Goal: Transaction & Acquisition: Purchase product/service

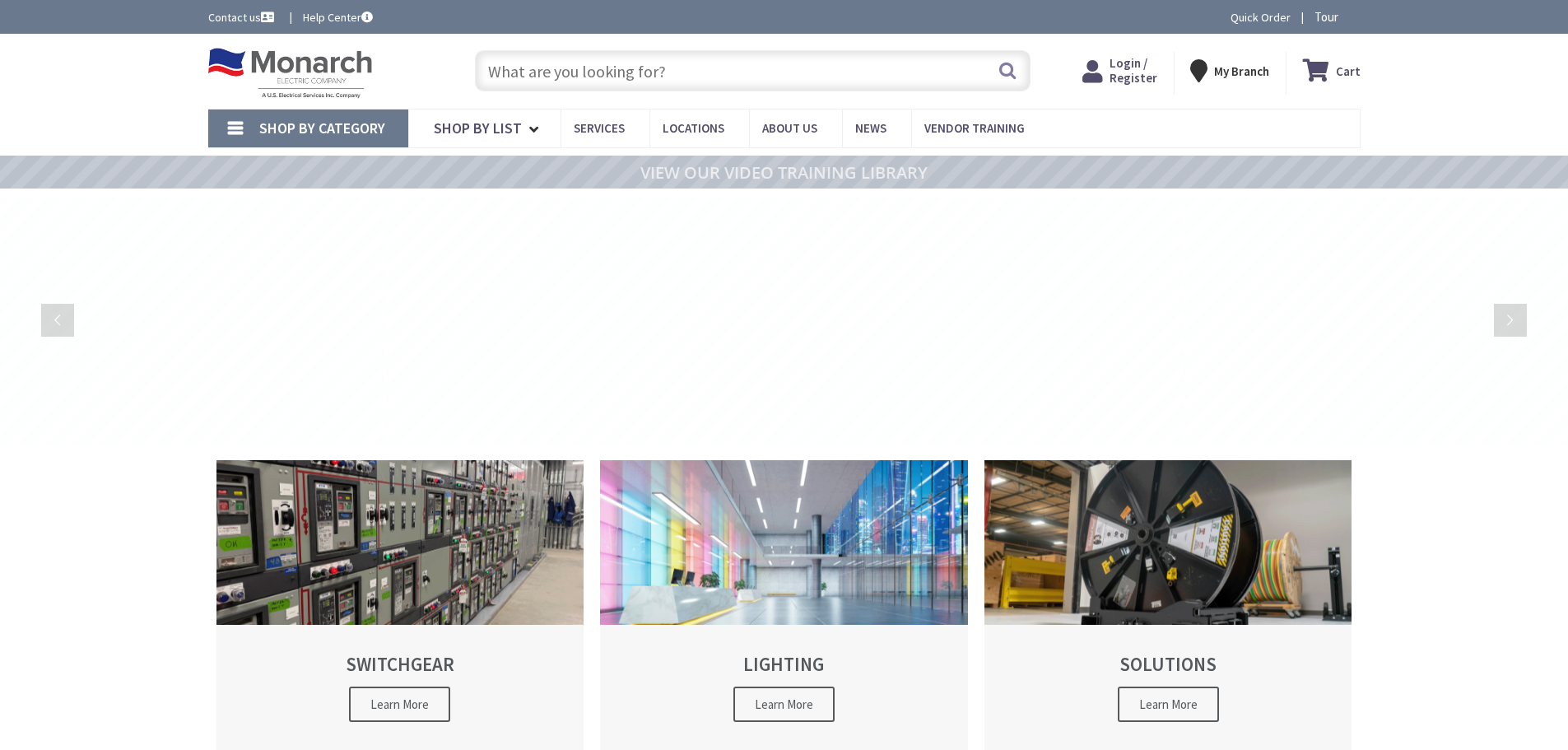
click at [560, 74] on input "text" at bounding box center [752, 70] width 555 height 41
type input "Diamond in the Pines, [STREET_ADDRESS]"
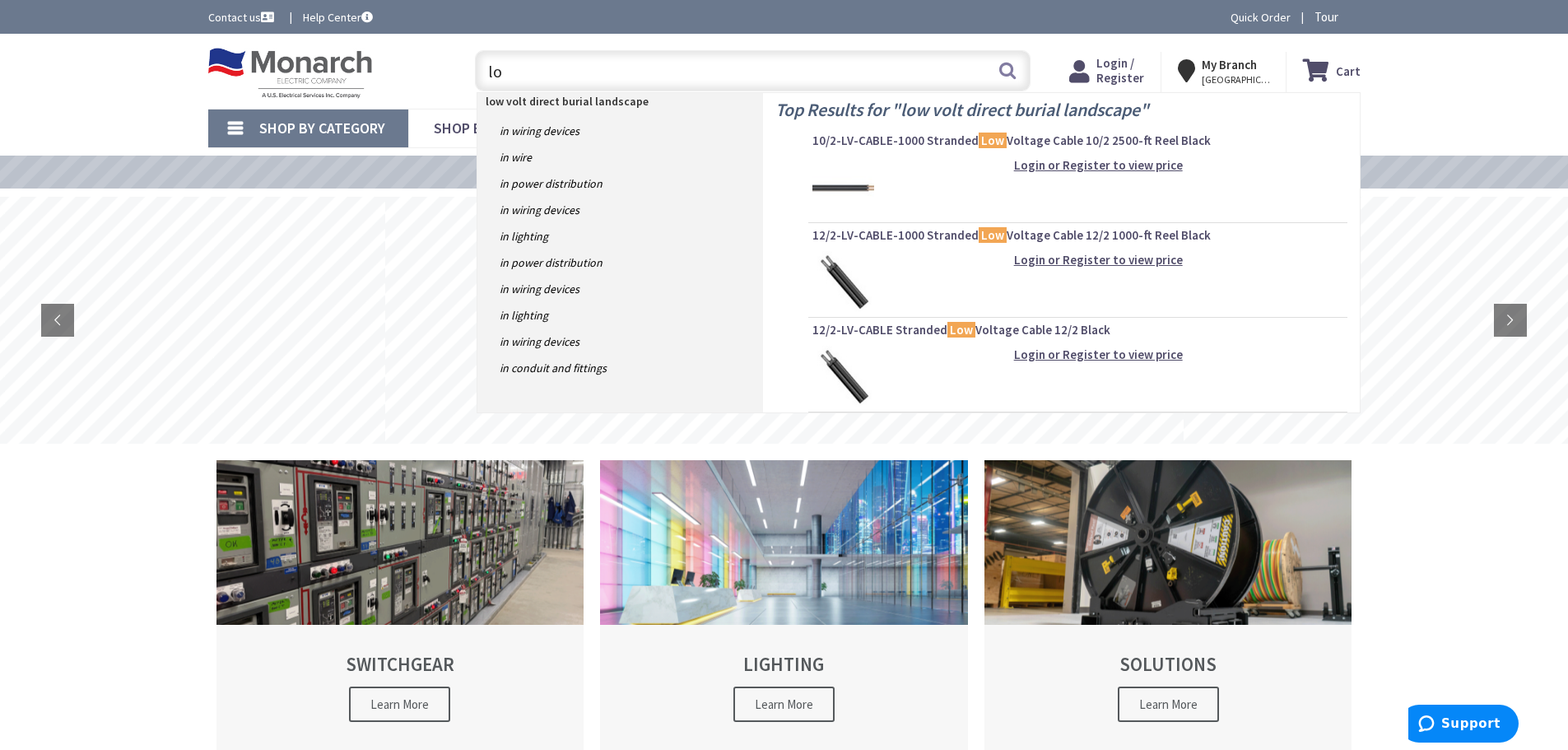
type input "l"
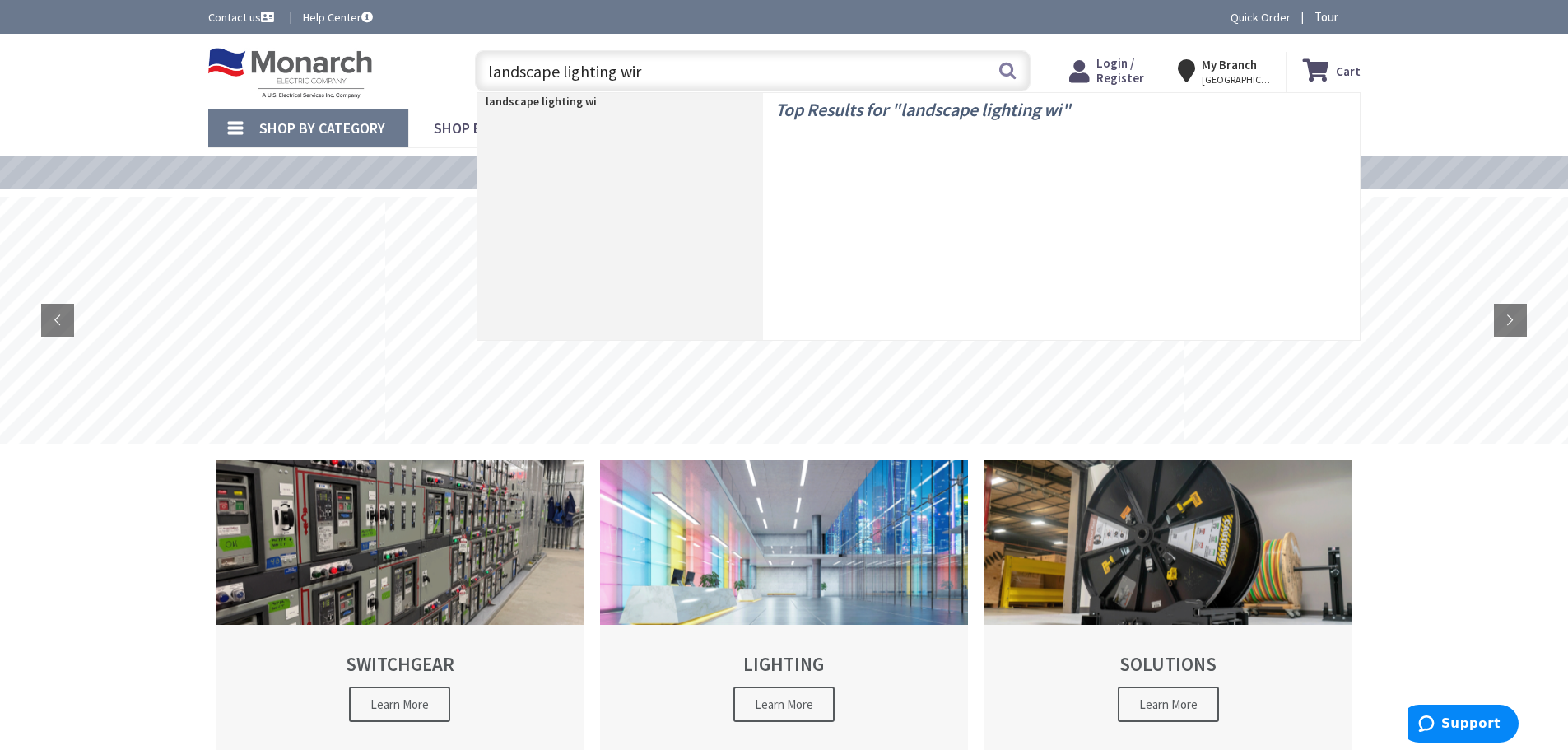
type input "landscape lighting wire"
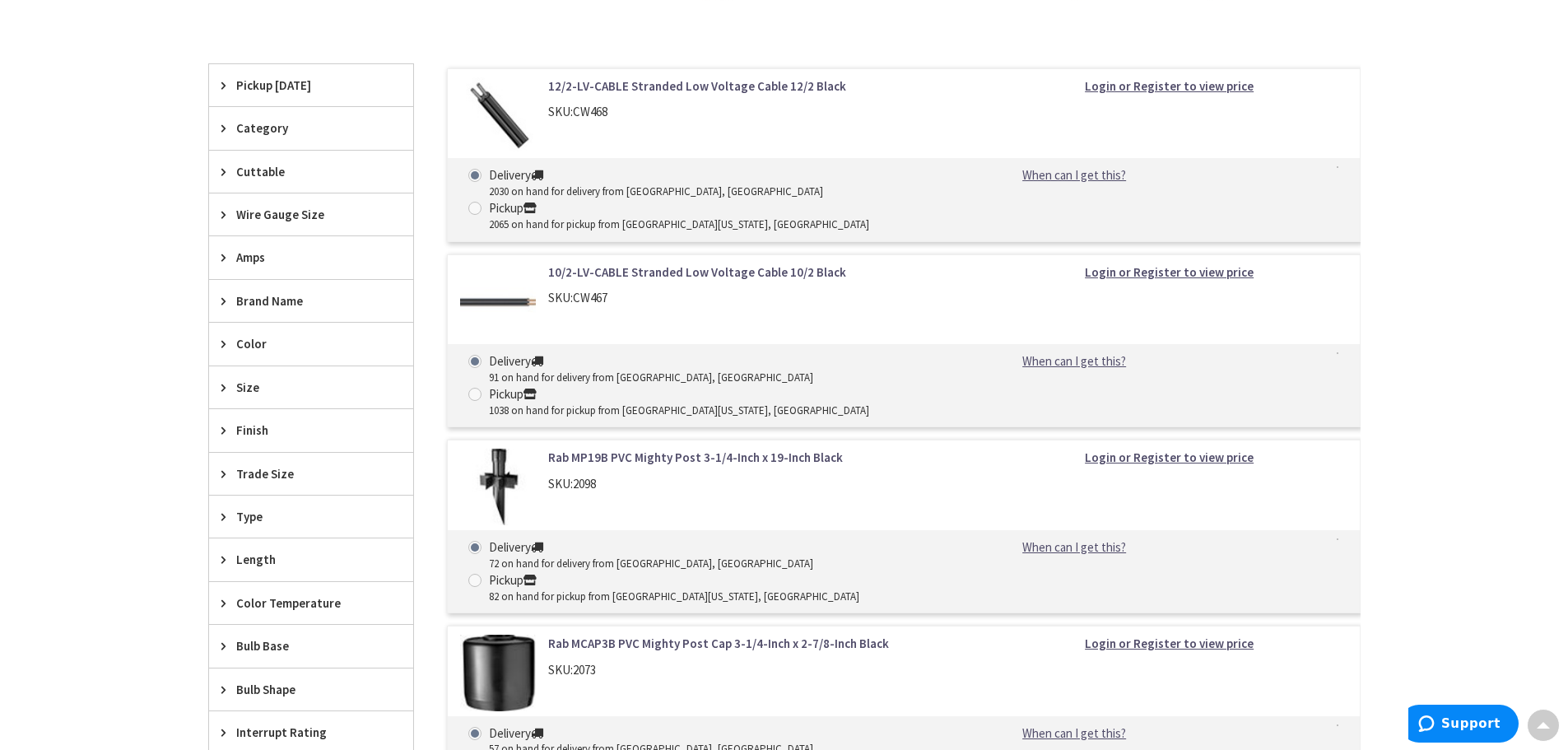
scroll to position [494, 0]
click at [698, 88] on link "12/2-LV-CABLE Stranded Low Voltage Cable 12/2 Black" at bounding box center [757, 88] width 419 height 17
